Goal: Information Seeking & Learning: Learn about a topic

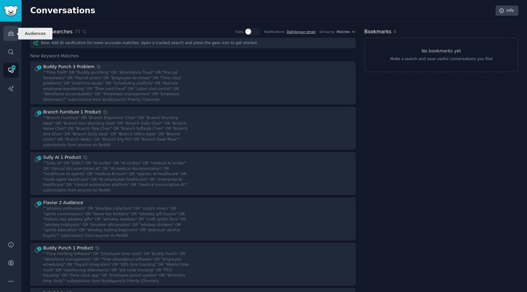
click at [6, 31] on link "Audiences" at bounding box center [10, 33] width 15 height 15
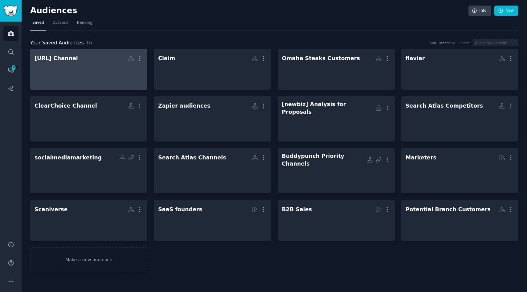
click at [98, 75] on div at bounding box center [89, 75] width 109 height 22
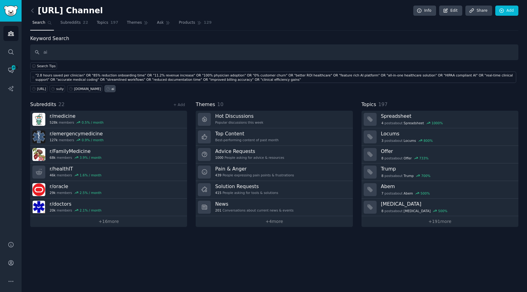
type input "ai"
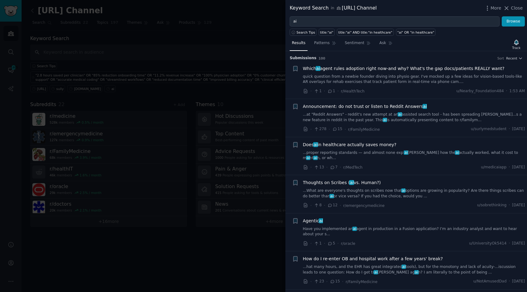
scroll to position [3, 0]
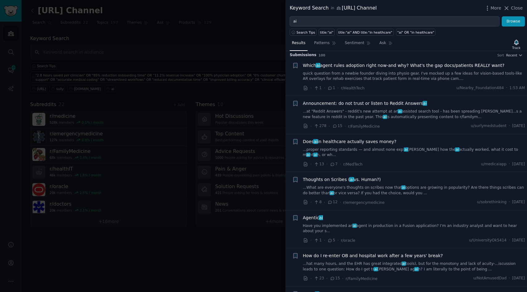
click at [364, 65] on span "Which ai agent rules adoption right now-and why? What's the gap docs/patients R…" at bounding box center [404, 65] width 202 height 6
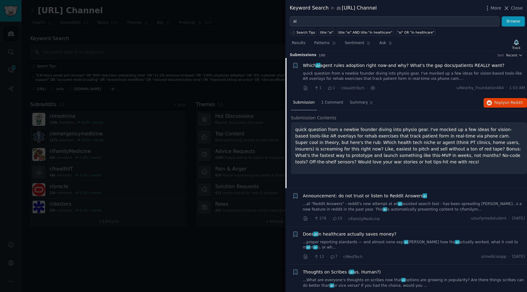
scroll to position [10, 0]
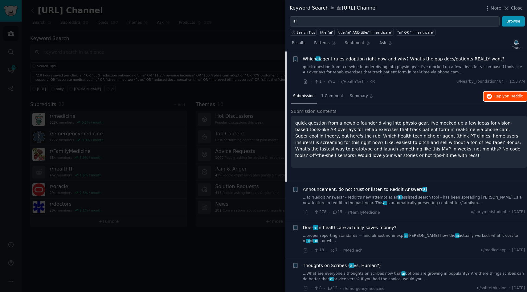
click at [510, 99] on button "Reply on Reddit" at bounding box center [505, 97] width 43 height 10
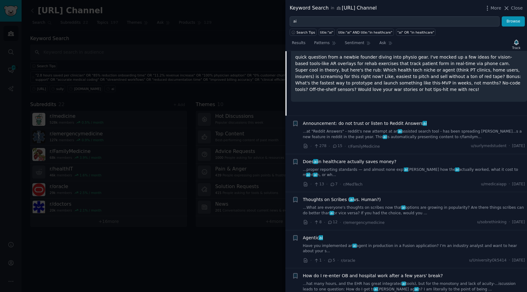
scroll to position [76, 0]
click at [359, 164] on span "Does ai in healthcare actually saves money?" at bounding box center [350, 161] width 94 height 6
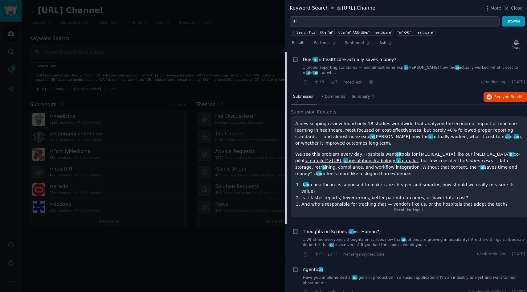
scroll to position [86, 0]
click at [503, 92] on button "Reply on Reddit" at bounding box center [505, 97] width 43 height 10
click at [484, 92] on button "Reply on Reddit" at bounding box center [505, 97] width 43 height 10
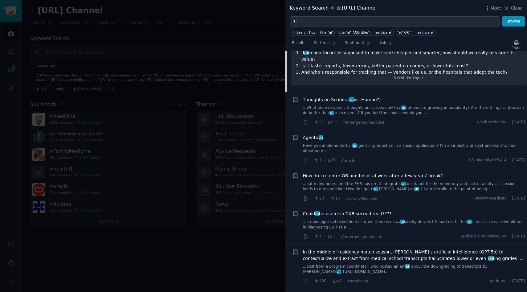
scroll to position [274, 0]
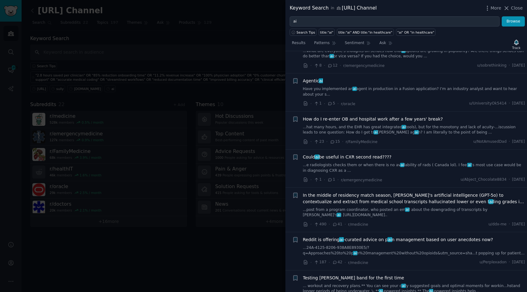
click at [338, 86] on link "Have you implemented an ai agent in production in a Fusion application? I’m an …" at bounding box center [414, 91] width 222 height 11
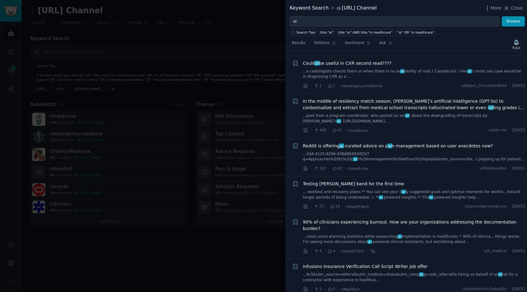
scroll to position [330, 0]
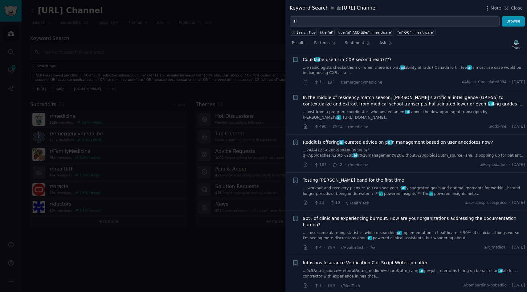
click at [380, 216] on div "90% of clinicians experiencing burnout. How are your organizations addressing t…" at bounding box center [414, 228] width 222 height 26
click at [390, 230] on div "90% of clinicians experiencing burnout. How are your organizations addressing t…" at bounding box center [414, 233] width 222 height 36
click at [425, 230] on link "...cross some alarming statistics while researching ai implementation in health…" at bounding box center [414, 235] width 222 height 11
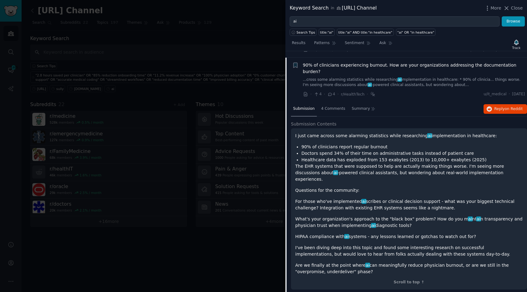
scroll to position [392, 0]
click at [495, 105] on span "Reply on Reddit" at bounding box center [509, 108] width 28 height 6
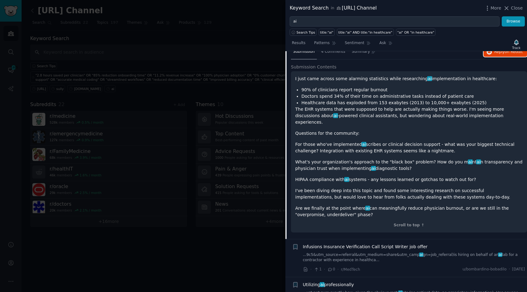
scroll to position [366, 0]
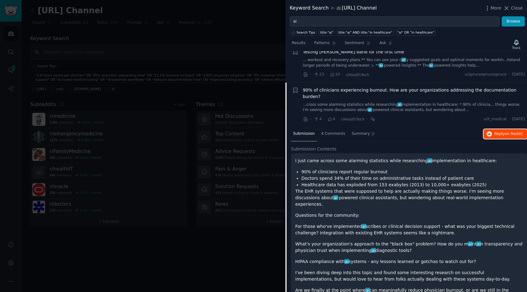
click at [505, 132] on span "on Reddit" at bounding box center [514, 134] width 18 height 4
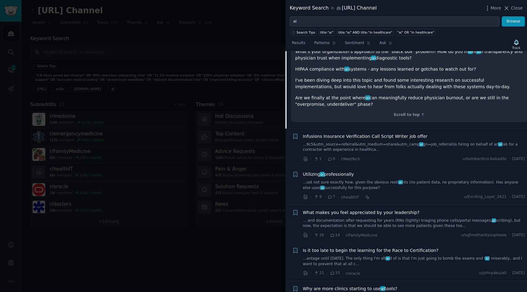
scroll to position [560, 0]
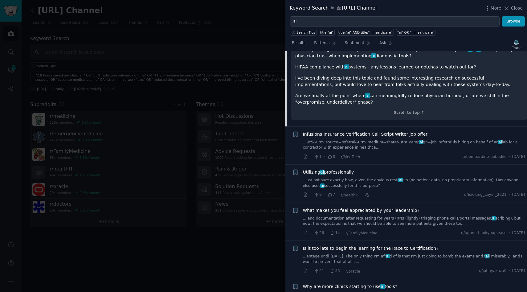
click at [496, 178] on link "...ust not sure exactly how, given the obvious restr ai nts (no patient data, n…" at bounding box center [414, 183] width 222 height 11
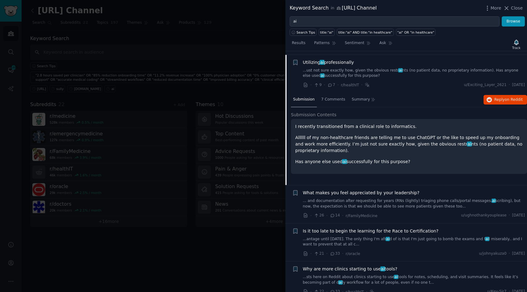
scroll to position [468, 0]
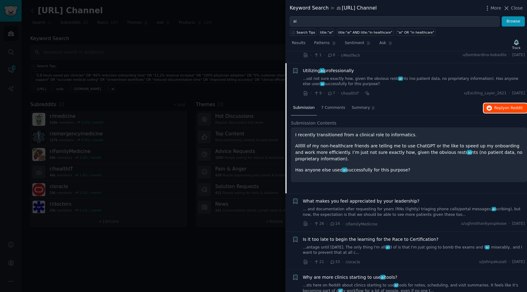
click at [511, 106] on span "on Reddit" at bounding box center [514, 108] width 18 height 4
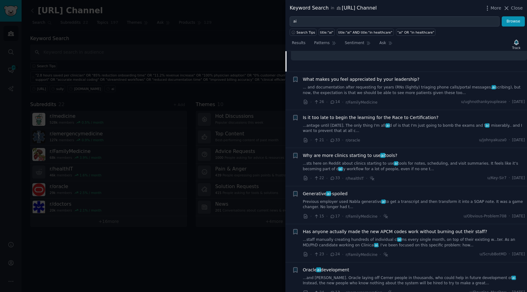
scroll to position [600, 0]
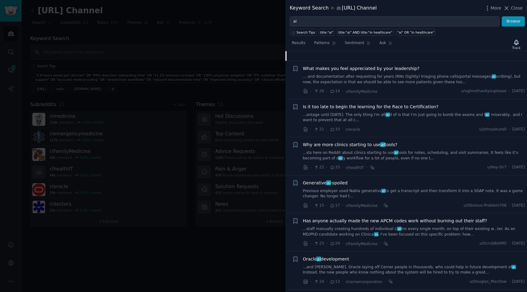
click at [423, 150] on link "...sts here on Reddit about clinics starting to use ai tools for notes, schedul…" at bounding box center [414, 155] width 222 height 11
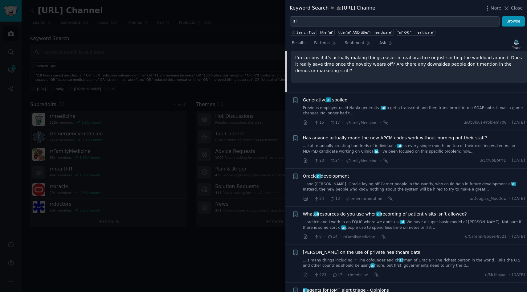
scroll to position [686, 0]
